Goal: Transaction & Acquisition: Purchase product/service

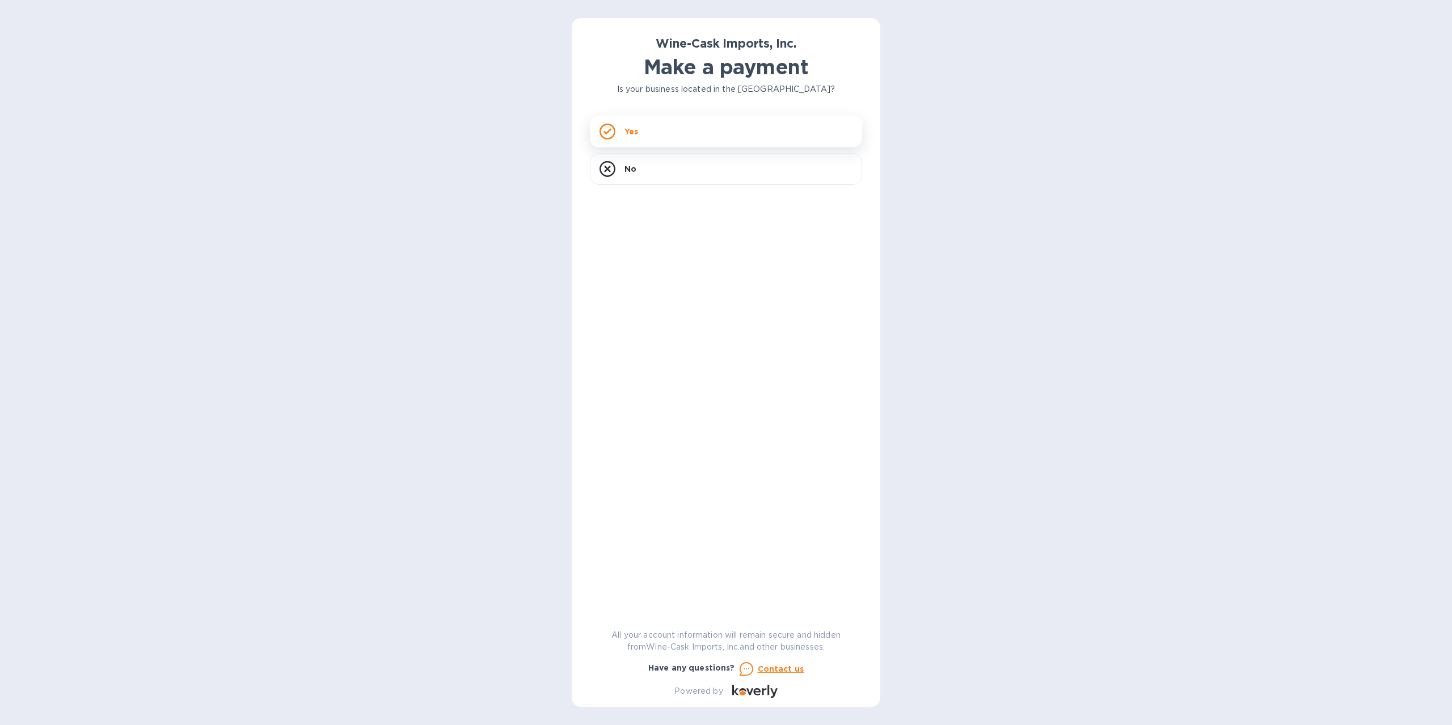
click at [659, 133] on div "Yes" at bounding box center [726, 132] width 272 height 32
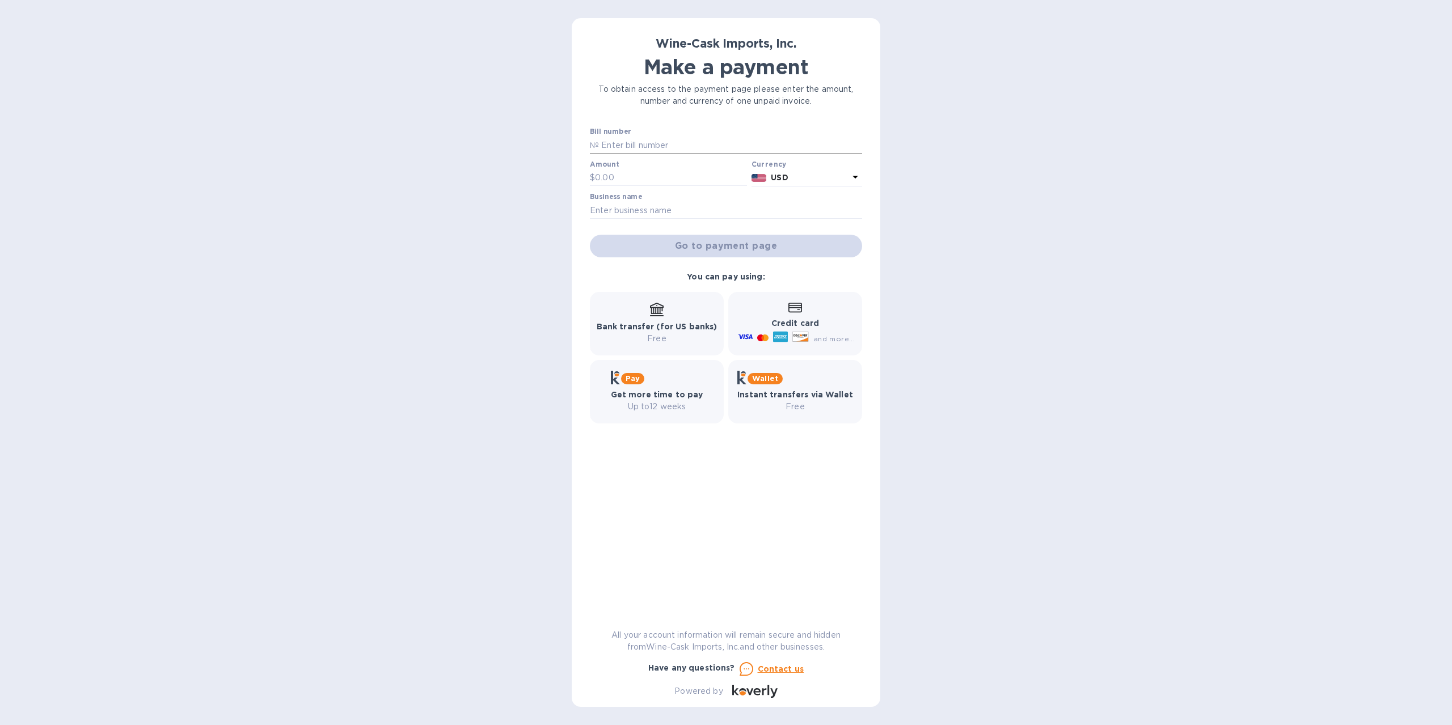
click at [662, 138] on input "text" at bounding box center [730, 145] width 263 height 17
click at [651, 151] on input "text" at bounding box center [730, 145] width 263 height 17
type input "35164"
click at [633, 172] on input "text" at bounding box center [671, 178] width 152 height 17
type input "835.00"
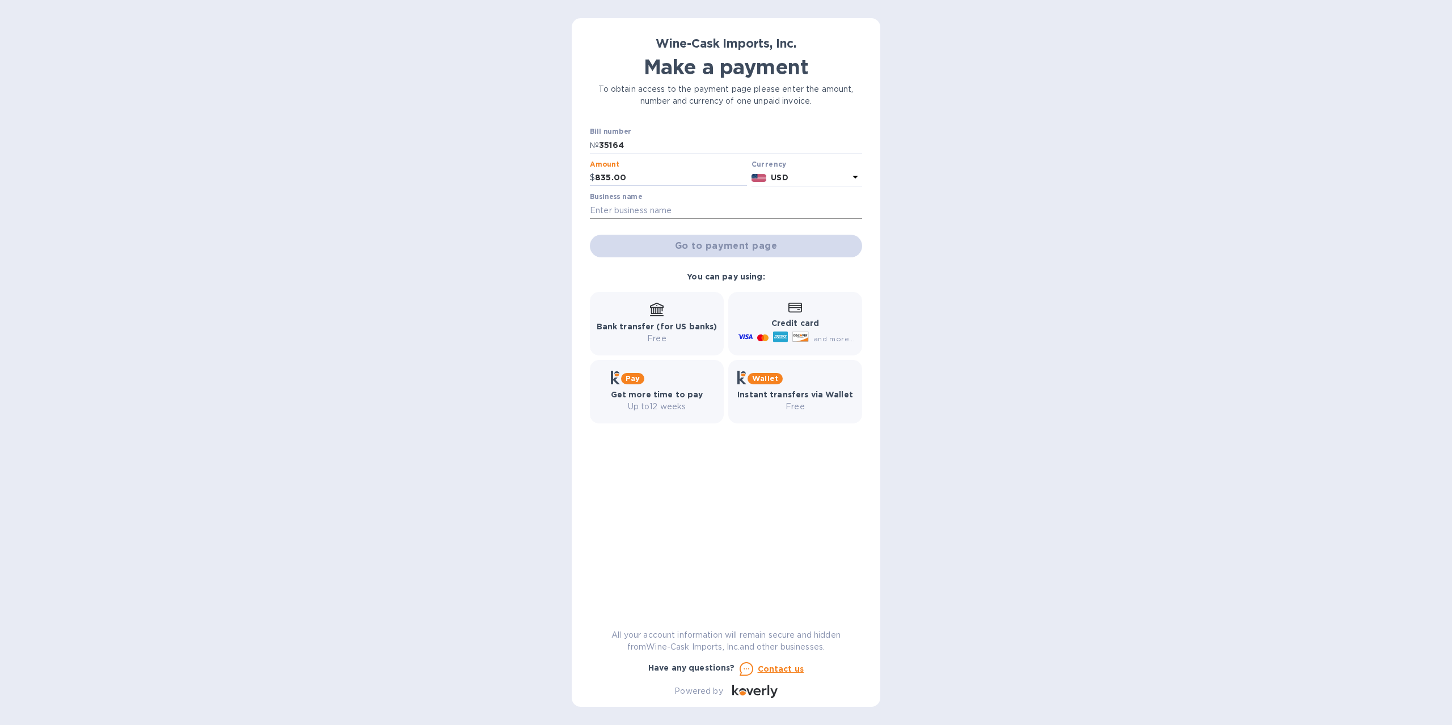
click at [671, 217] on input "text" at bounding box center [726, 210] width 272 height 17
type input "Blue-Eyed Crab"
click at [1051, 255] on div "Wine-Cask Imports, Inc. Make a payment To obtain access to the payment page ple…" at bounding box center [726, 362] width 1452 height 725
click at [728, 247] on span "Go to payment page" at bounding box center [726, 246] width 254 height 14
